Goal: Task Accomplishment & Management: Complete application form

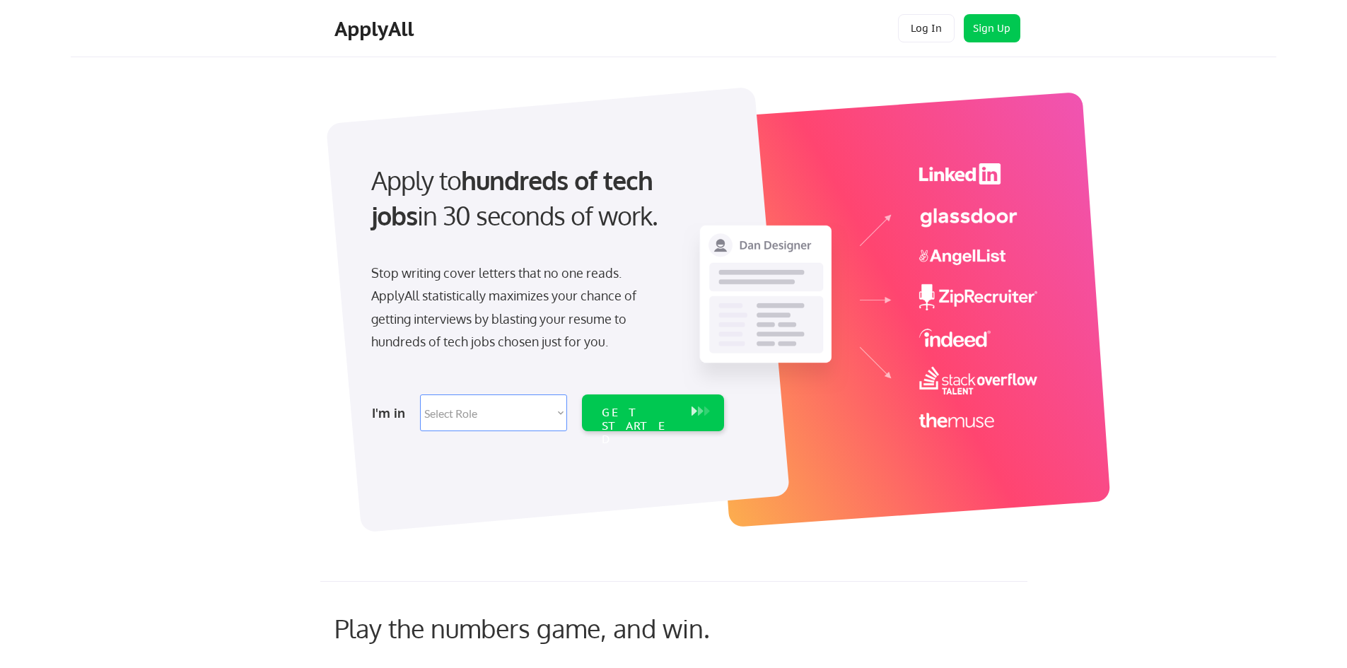
click at [524, 427] on select "Select Role Software Engineering Product Management Customer Success Sales UI/U…" at bounding box center [493, 412] width 147 height 37
select select ""it_security""
click at [420, 394] on select "Select Role Software Engineering Product Management Customer Success Sales UI/U…" at bounding box center [493, 412] width 147 height 37
select select ""it_security""
click at [621, 409] on div "GET STARTED" at bounding box center [640, 426] width 76 height 41
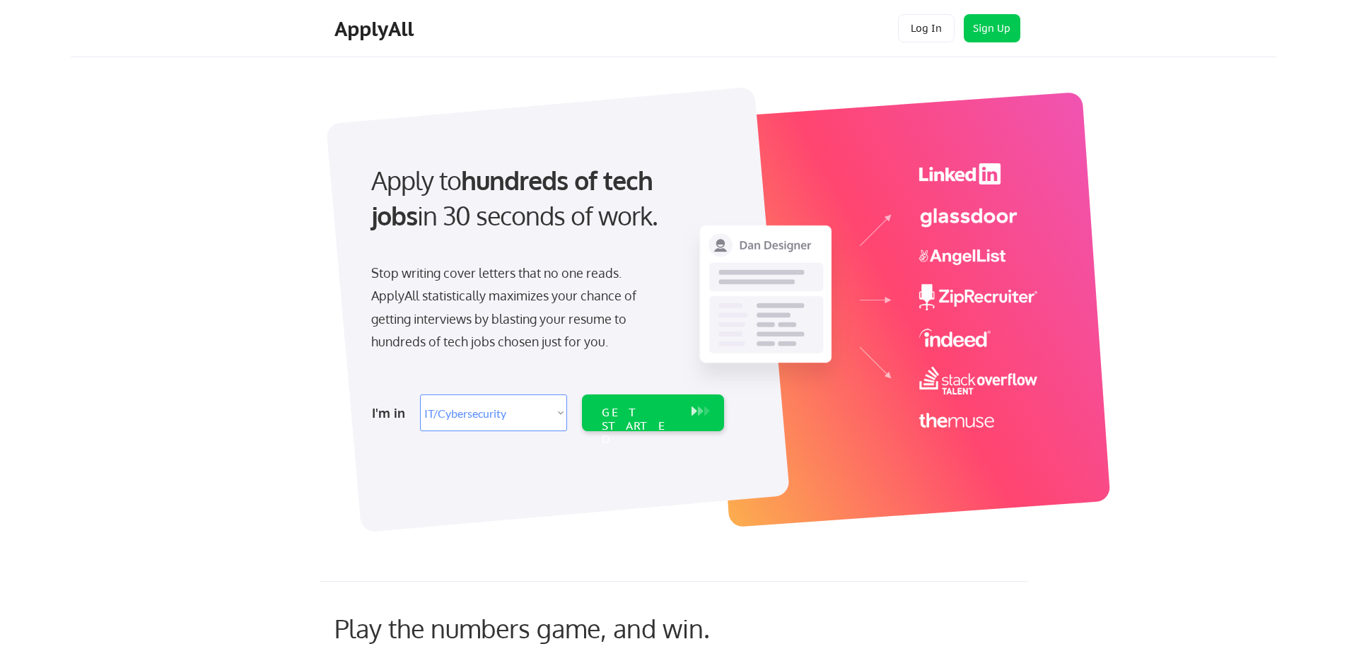
select select ""it_security""
drag, startPoint x: 0, startPoint y: 0, endPoint x: 1007, endPoint y: 298, distance: 1050.5
click at [1007, 298] on img at bounding box center [859, 295] width 355 height 264
